Goal: Information Seeking & Learning: Learn about a topic

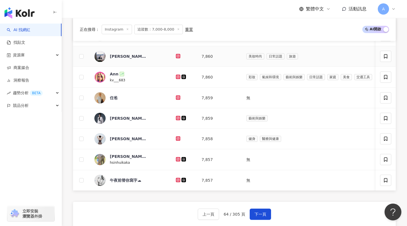
scroll to position [317, 0]
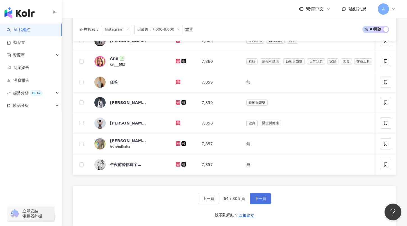
click at [260, 203] on button "下一頁" at bounding box center [260, 198] width 21 height 11
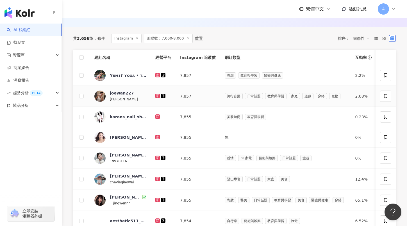
scroll to position [181, 0]
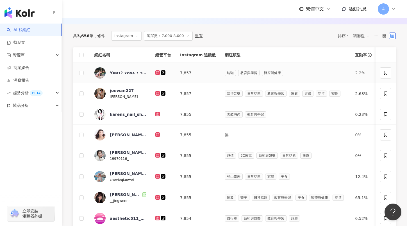
click at [157, 74] on icon at bounding box center [157, 72] width 2 height 2
click at [158, 92] on icon at bounding box center [157, 93] width 2 height 2
click at [158, 115] on icon at bounding box center [158, 114] width 4 height 3
click at [158, 137] on icon at bounding box center [157, 135] width 4 height 4
click at [159, 154] on icon at bounding box center [158, 155] width 4 height 3
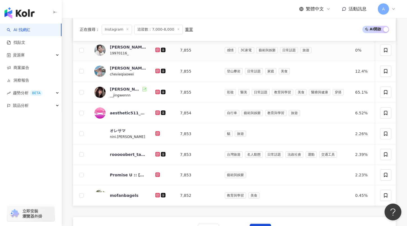
scroll to position [290, 0]
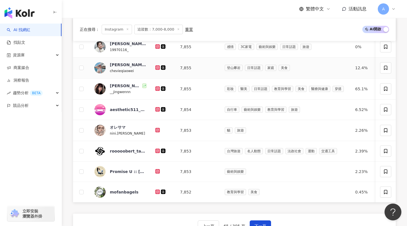
click at [158, 67] on icon at bounding box center [157, 67] width 2 height 2
click at [158, 90] on icon at bounding box center [157, 88] width 2 height 2
click at [157, 131] on icon at bounding box center [157, 130] width 2 height 2
click at [158, 150] on icon at bounding box center [157, 151] width 2 height 2
click at [157, 171] on icon at bounding box center [157, 171] width 1 height 1
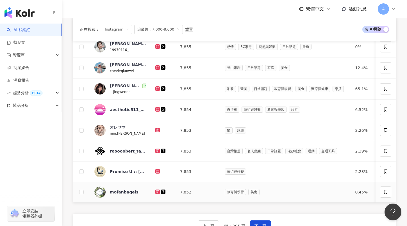
click at [157, 193] on icon at bounding box center [157, 192] width 2 height 2
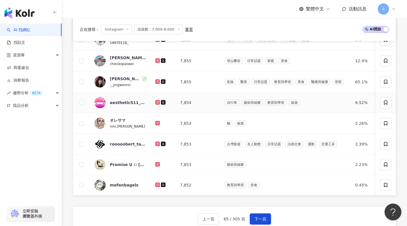
scroll to position [301, 0]
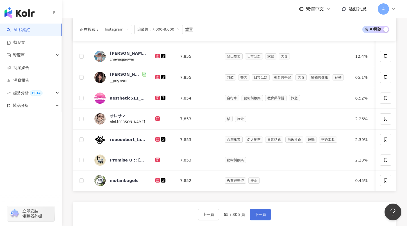
click at [256, 213] on span "下一頁" at bounding box center [260, 215] width 12 height 4
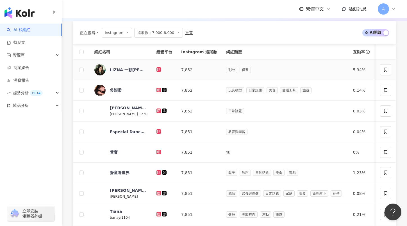
scroll to position [197, 0]
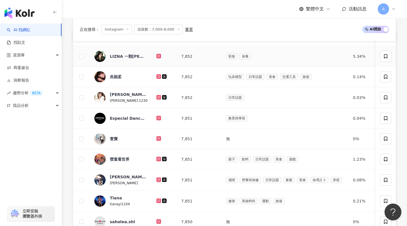
click at [157, 54] on icon at bounding box center [158, 56] width 4 height 4
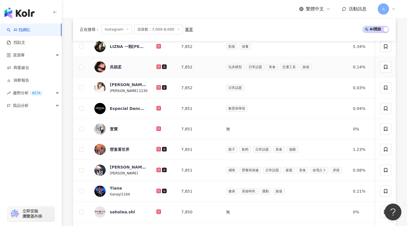
click at [158, 67] on icon at bounding box center [158, 66] width 1 height 1
click at [158, 87] on icon at bounding box center [159, 87] width 2 height 2
click at [158, 129] on icon at bounding box center [159, 129] width 2 height 2
click at [158, 148] on icon at bounding box center [159, 149] width 4 height 3
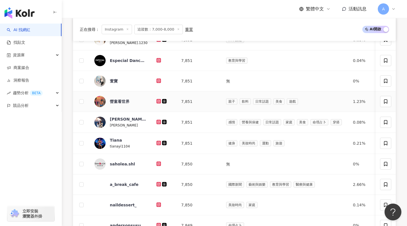
scroll to position [297, 0]
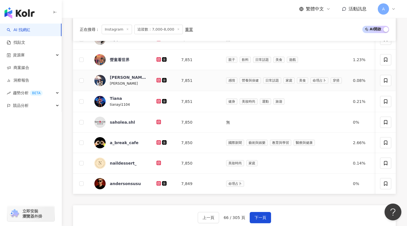
click at [158, 81] on icon at bounding box center [159, 80] width 2 height 2
click at [158, 102] on icon at bounding box center [159, 101] width 4 height 3
click at [158, 184] on icon at bounding box center [159, 183] width 2 height 2
